Goal: Information Seeking & Learning: Learn about a topic

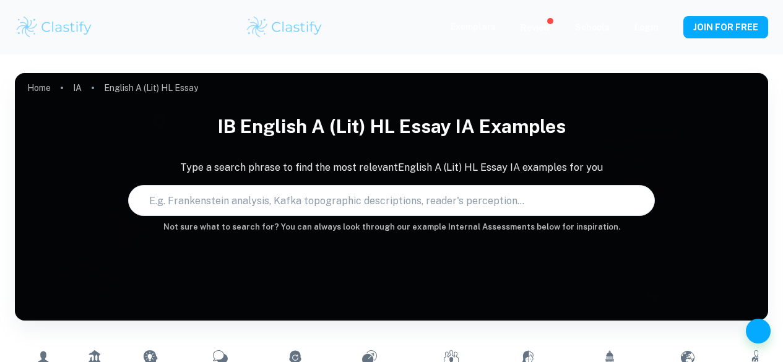
scroll to position [377, 0]
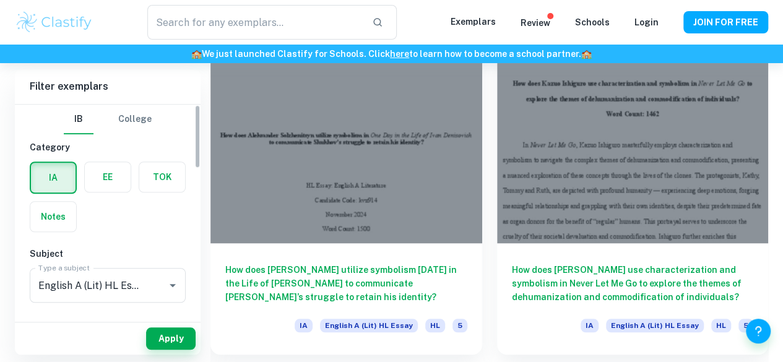
type input "English A (Lit) HL Essay"
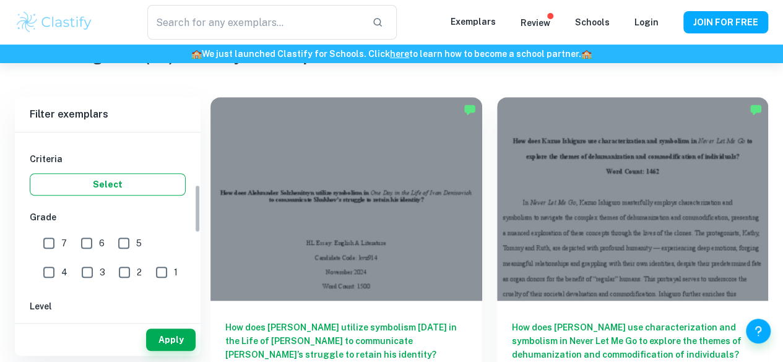
scroll to position [200, 0]
click at [54, 239] on input "7" at bounding box center [48, 241] width 25 height 25
checkbox input "true"
click at [179, 336] on button "Apply" at bounding box center [170, 339] width 49 height 22
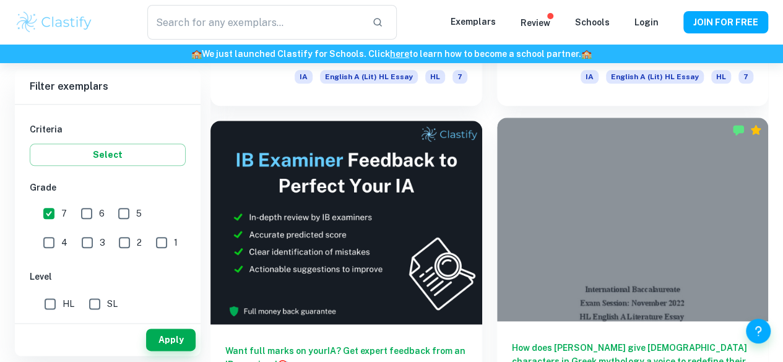
scroll to position [624, 0]
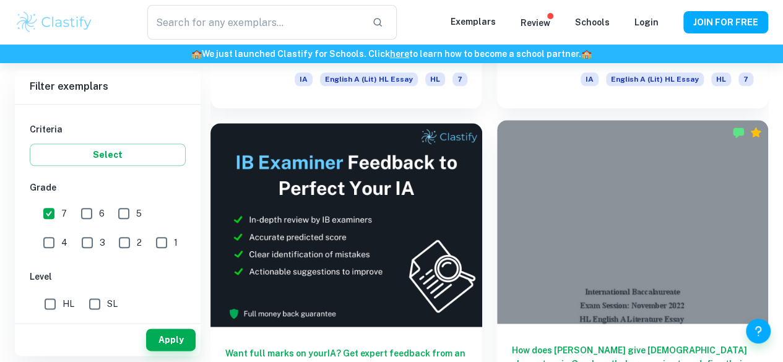
click at [512, 343] on h6 "How does [PERSON_NAME] give [DEMOGRAPHIC_DATA] characters in Greek mythology a …" at bounding box center [633, 363] width 242 height 41
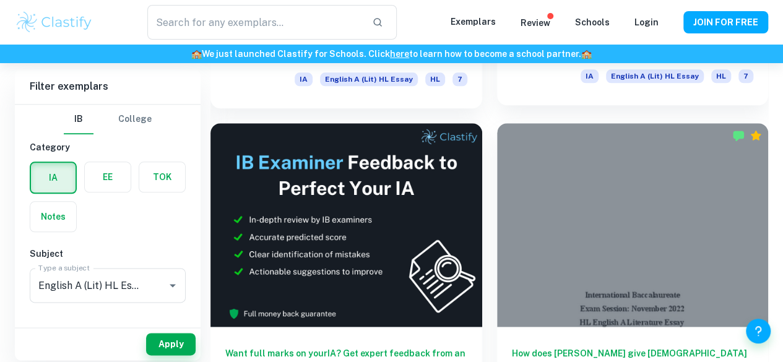
scroll to position [351, 0]
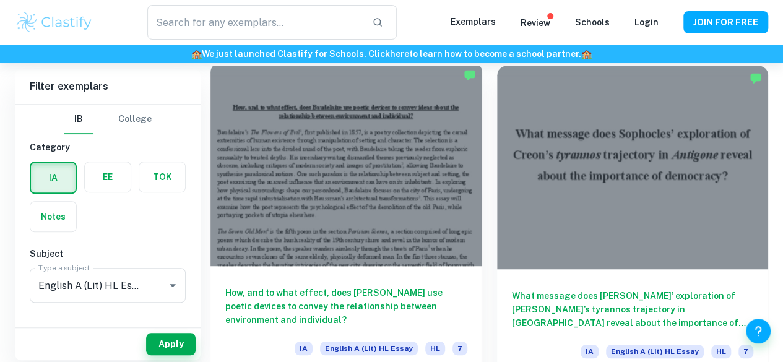
click at [280, 266] on div "How, and to what effect, does [PERSON_NAME] use poetic devices to convey the re…" at bounding box center [346, 321] width 272 height 111
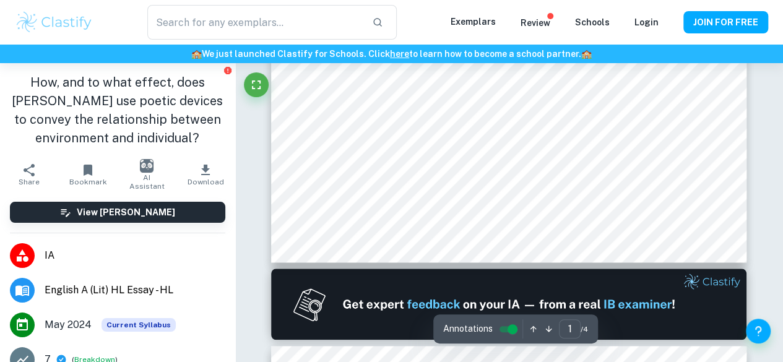
type input "2"
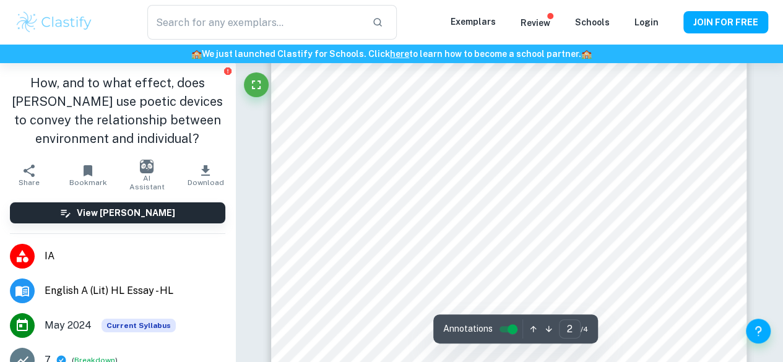
scroll to position [1115, 0]
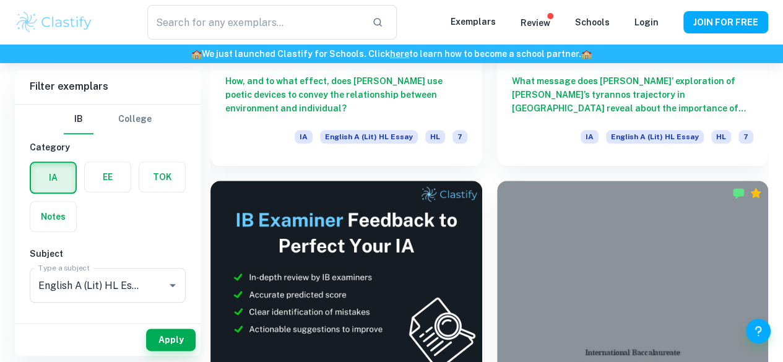
scroll to position [590, 0]
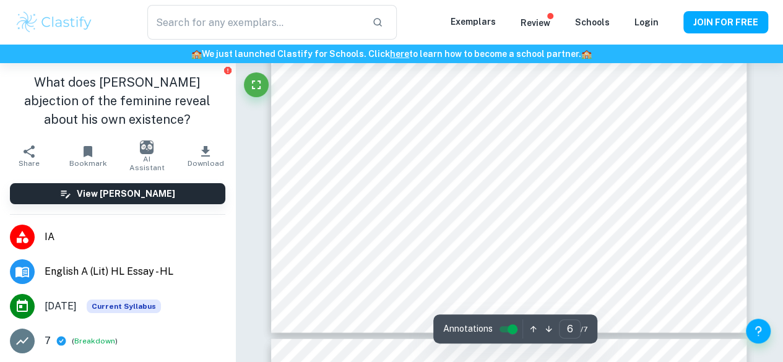
type input "7"
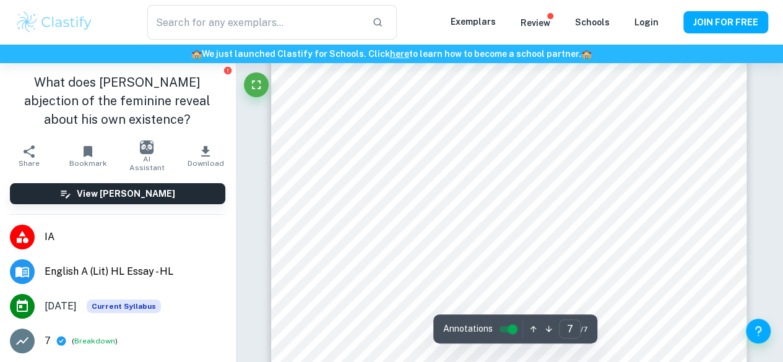
scroll to position [4218, 0]
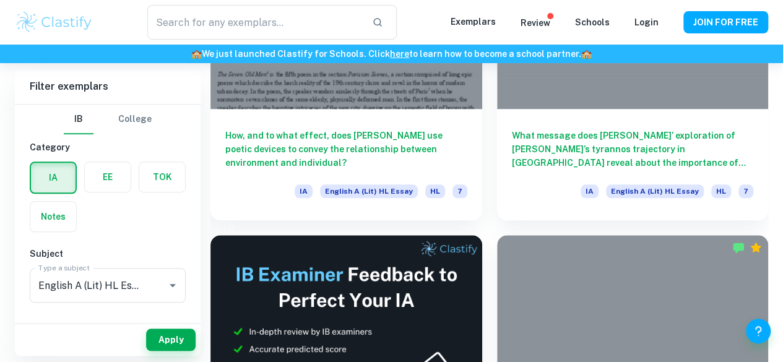
scroll to position [579, 0]
